Goal: Navigation & Orientation: Find specific page/section

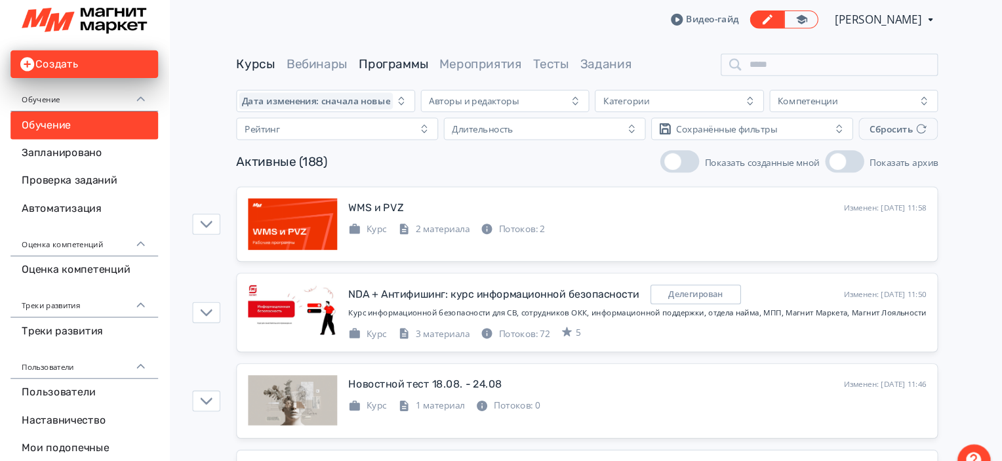
click at [416, 68] on link "Программы" at bounding box center [429, 61] width 66 height 14
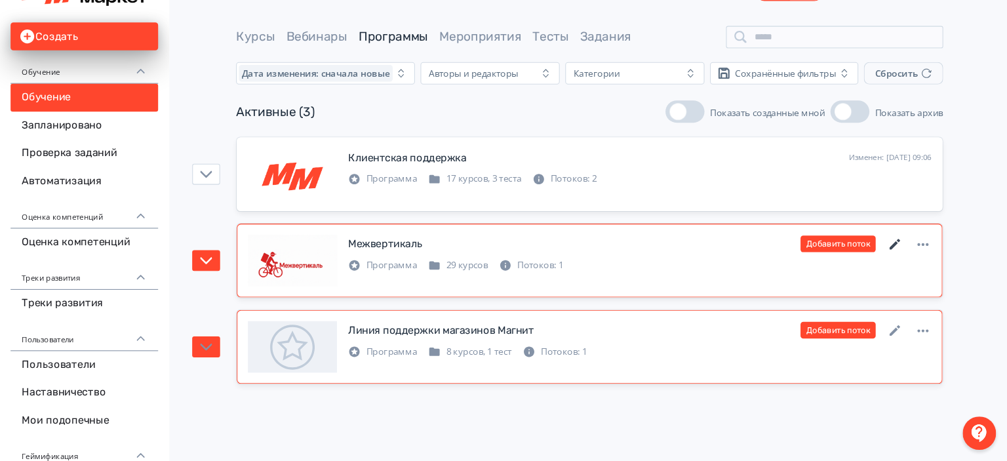
click at [905, 254] on icon at bounding box center [901, 257] width 16 height 16
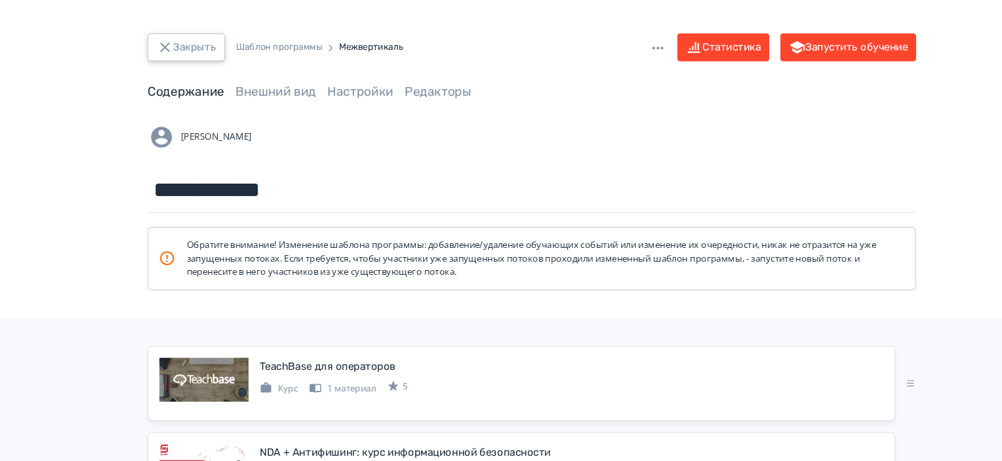
click at [192, 54] on button "Закрыть" at bounding box center [175, 44] width 73 height 26
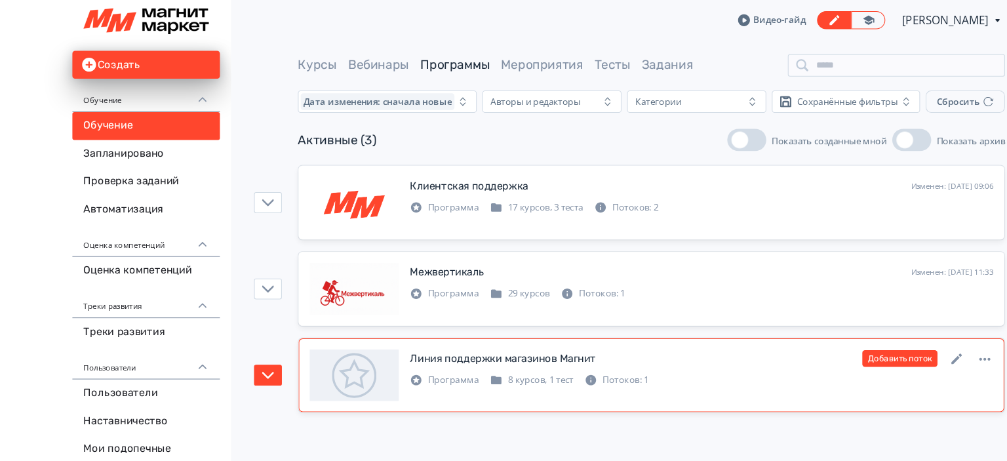
click at [673, 330] on div "Линия поддержки магазинов Магнит Изменен: [DATE] 10:13 Добавить поток" at bounding box center [660, 337] width 549 height 17
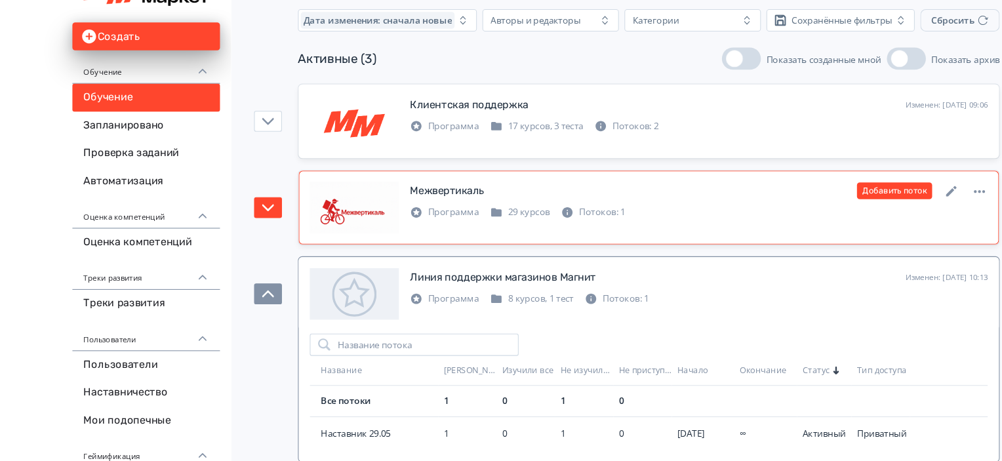
scroll to position [73, 0]
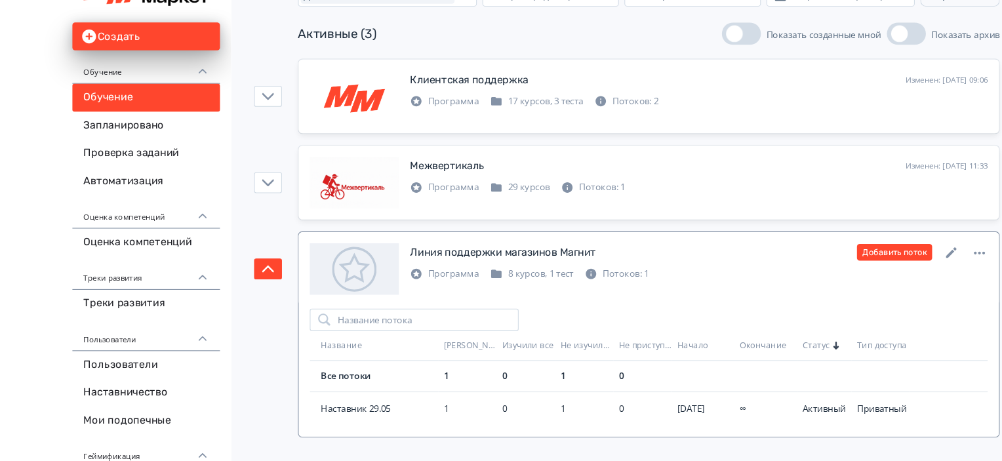
click at [655, 264] on div "Линия поддержки магазинов Магнит Изменен: [DATE] 10:13 Добавить поток" at bounding box center [658, 264] width 544 height 17
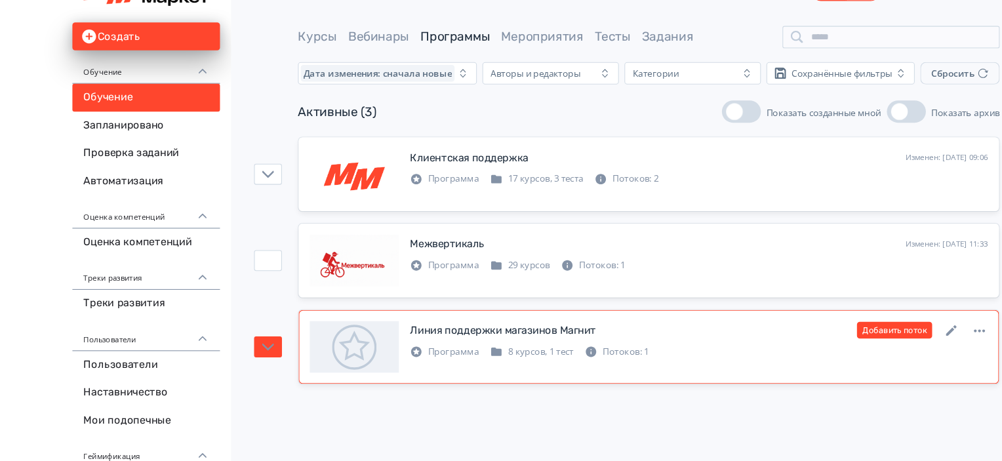
scroll to position [0, 0]
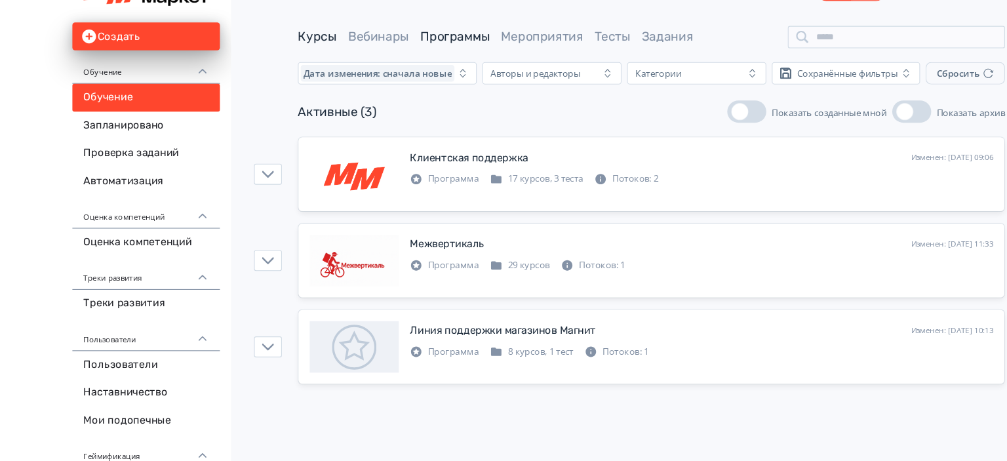
click at [309, 64] on link "Курсы" at bounding box center [299, 61] width 37 height 14
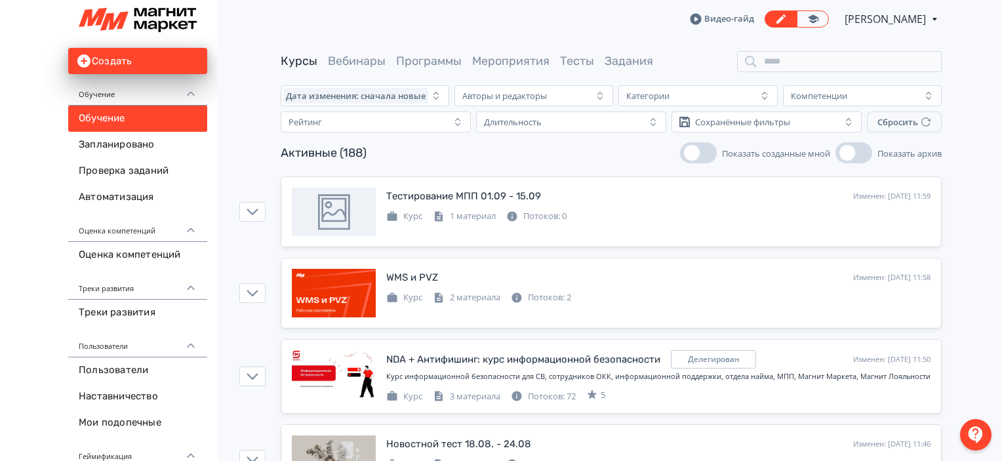
click at [916, 23] on span "[PERSON_NAME]" at bounding box center [885, 19] width 83 height 16
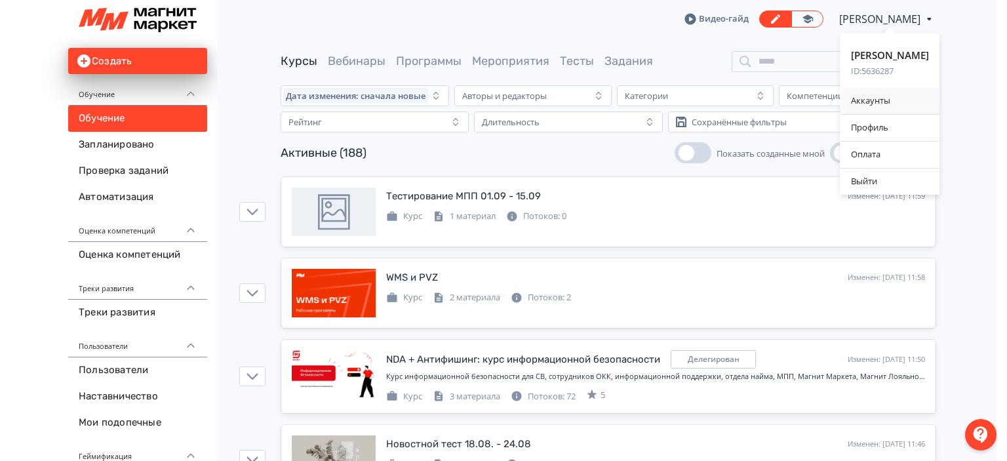
click at [895, 99] on div "Аккаунты" at bounding box center [889, 101] width 99 height 26
